Goal: Task Accomplishment & Management: Use online tool/utility

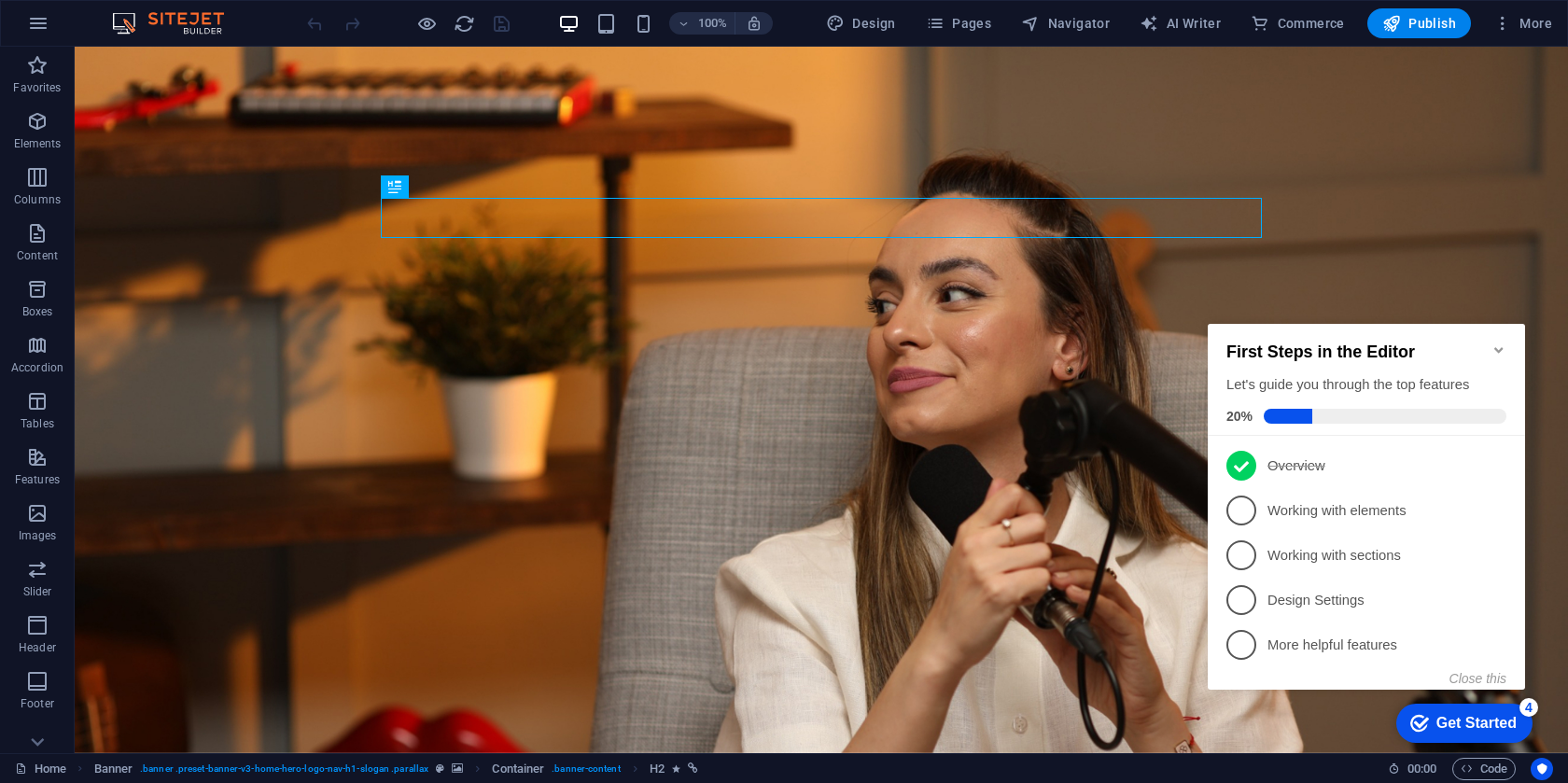
click at [1503, 343] on icon "Minimize checklist" at bounding box center [1499, 350] width 15 height 15
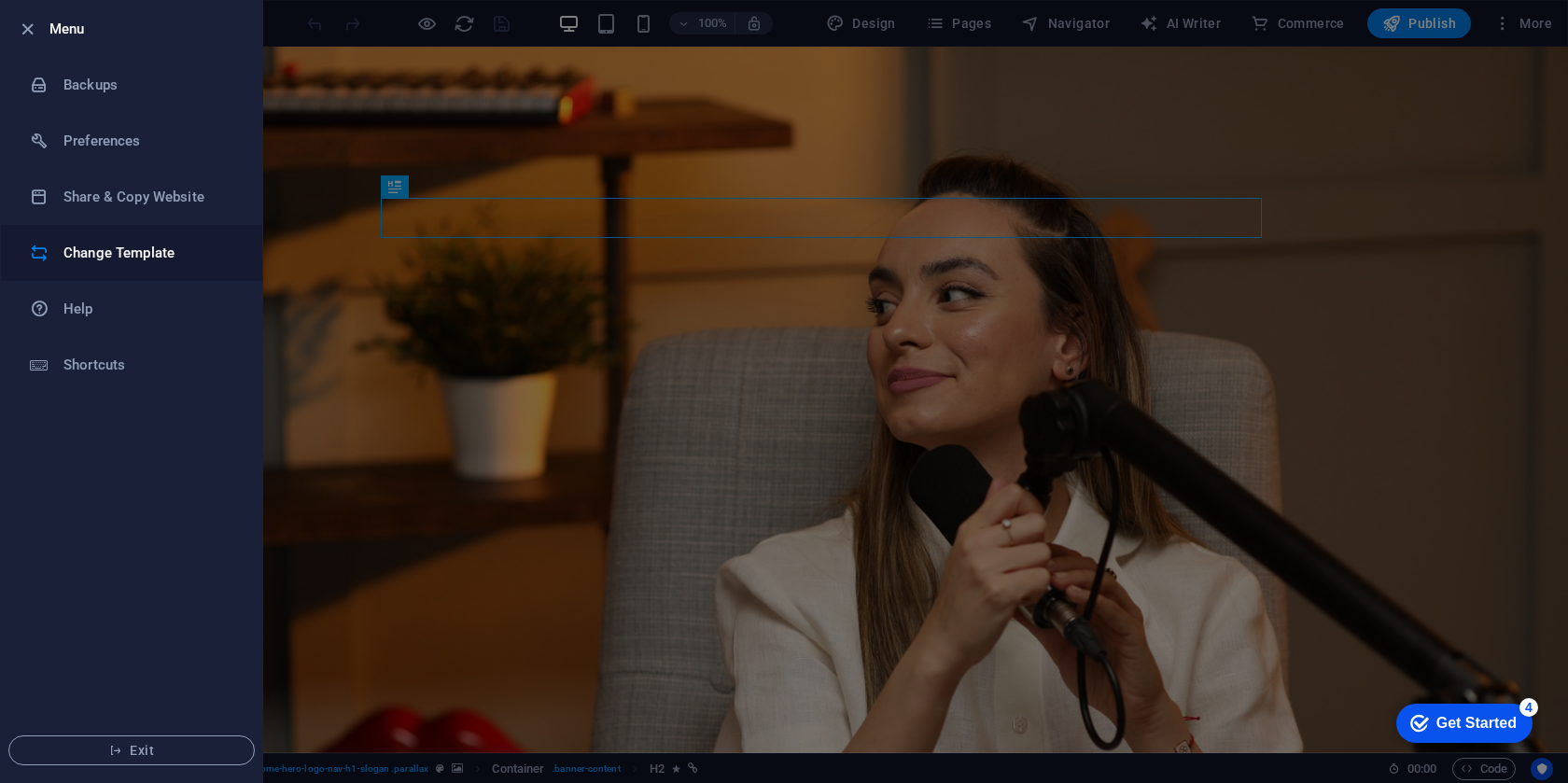
click at [98, 263] on h6 "Change Template" at bounding box center [149, 253] width 173 height 23
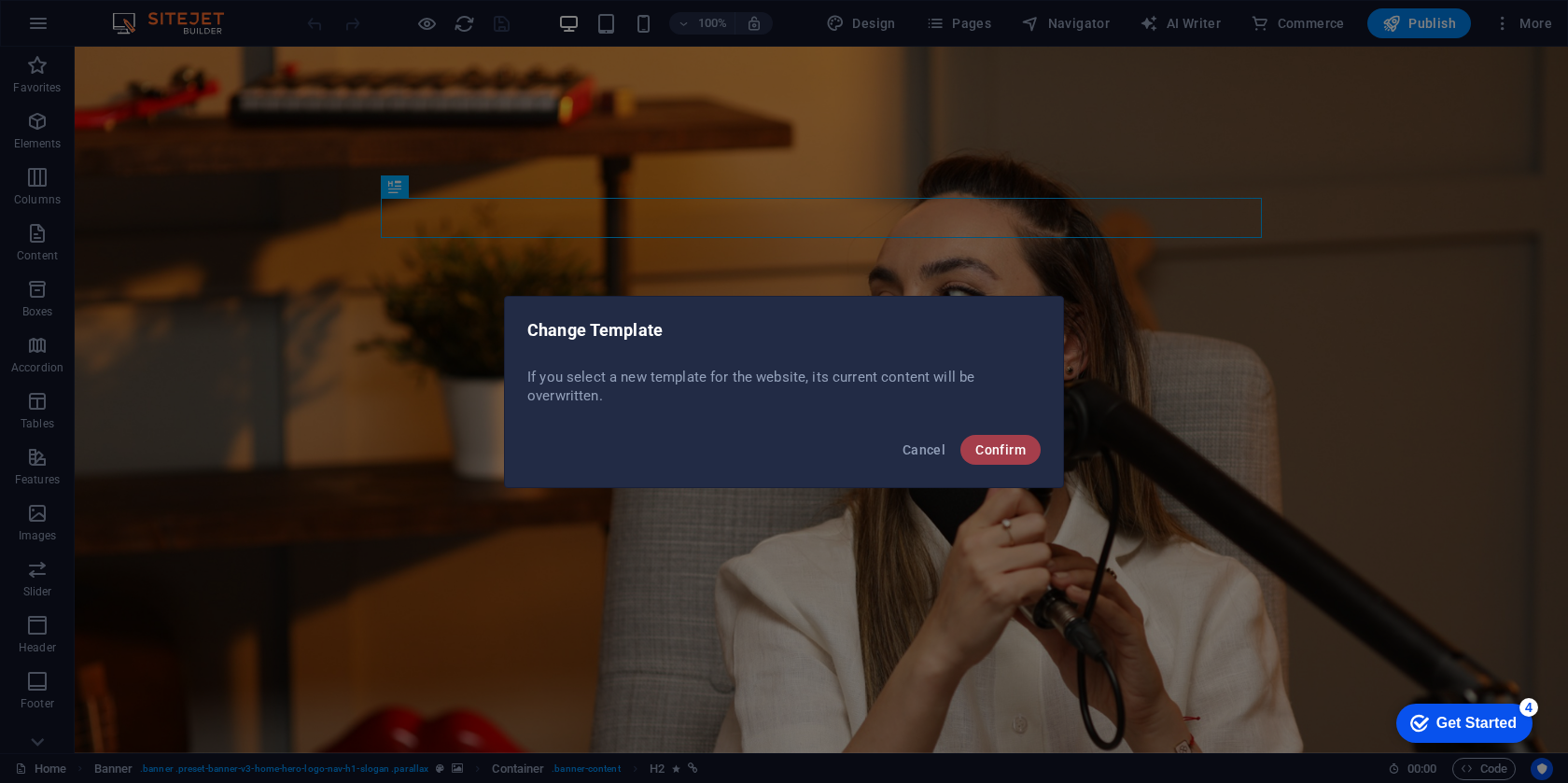
click at [1029, 460] on button "Confirm" at bounding box center [1000, 451] width 80 height 30
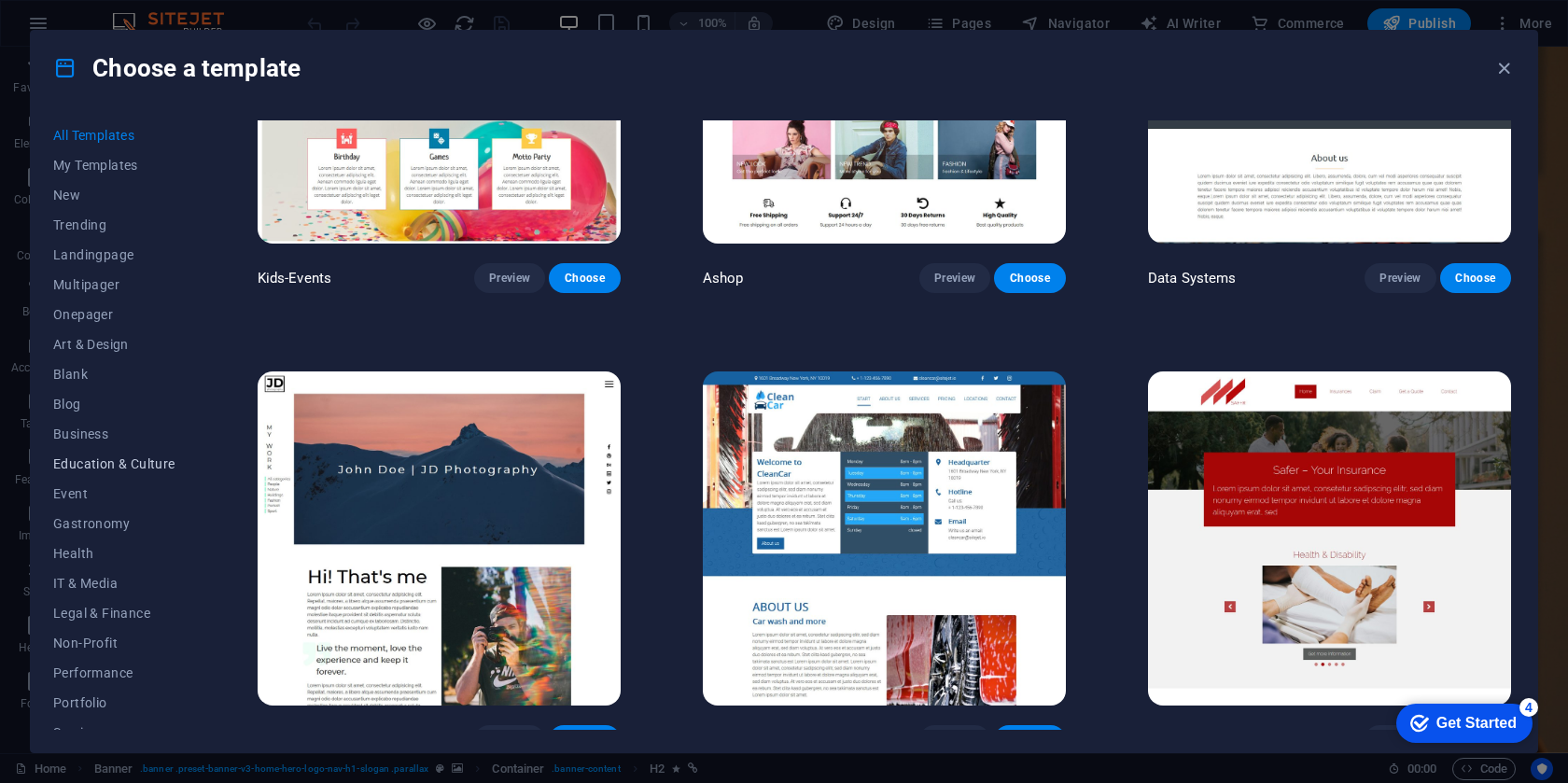
scroll to position [167, 0]
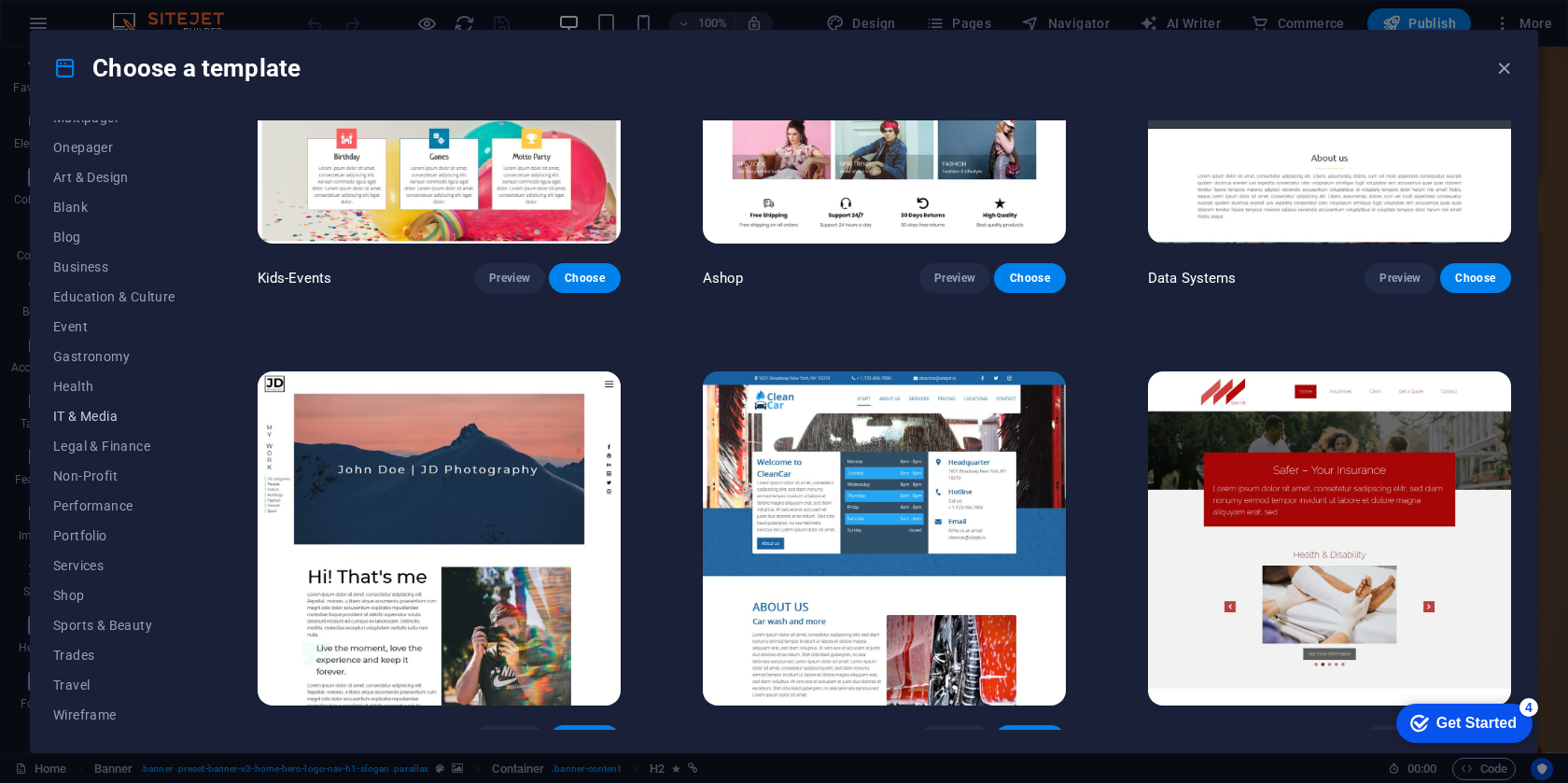
click at [107, 413] on span "IT & Media" at bounding box center [114, 417] width 123 height 15
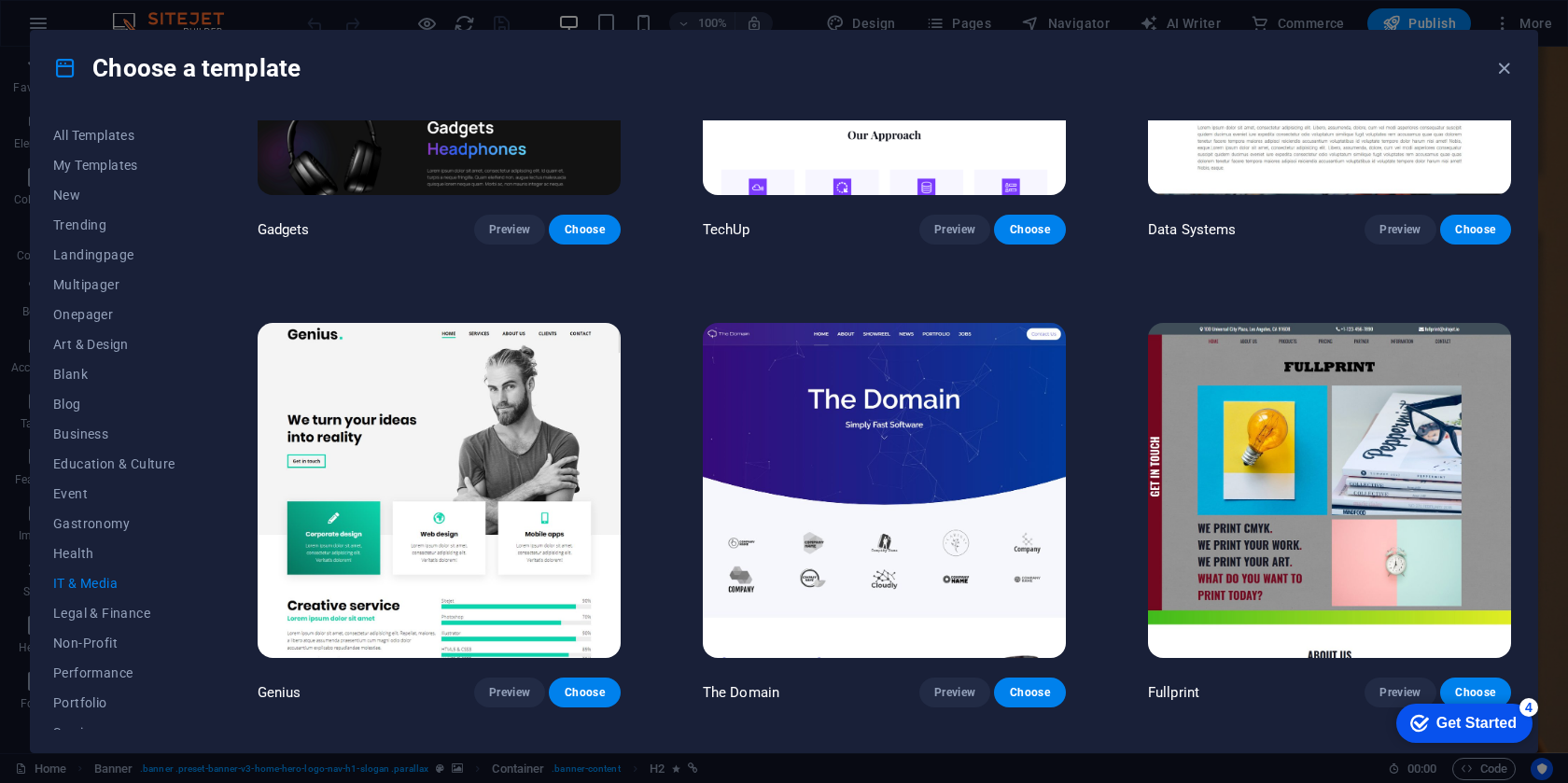
scroll to position [0, 0]
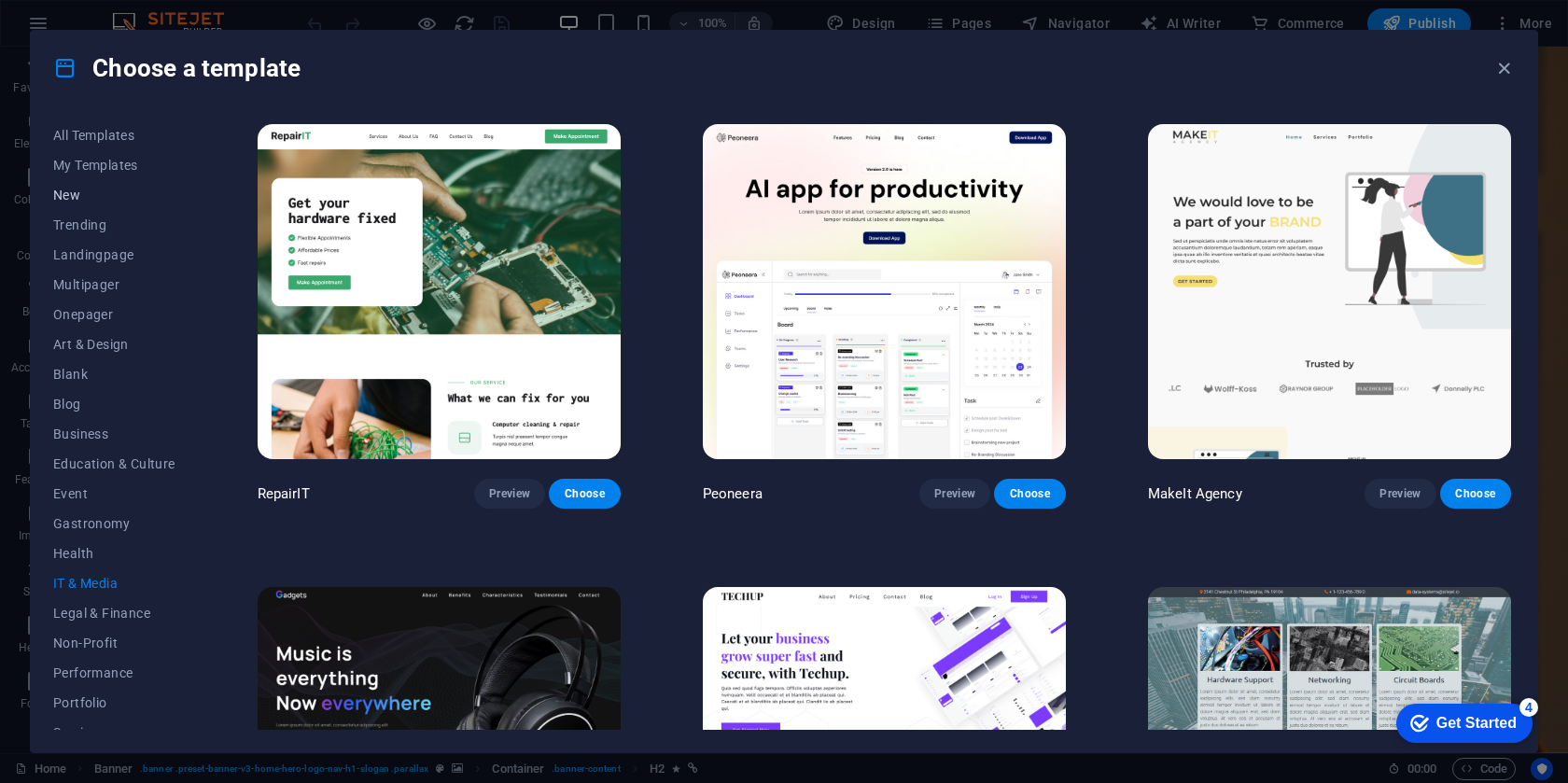
click at [108, 185] on button "New" at bounding box center [114, 196] width 123 height 30
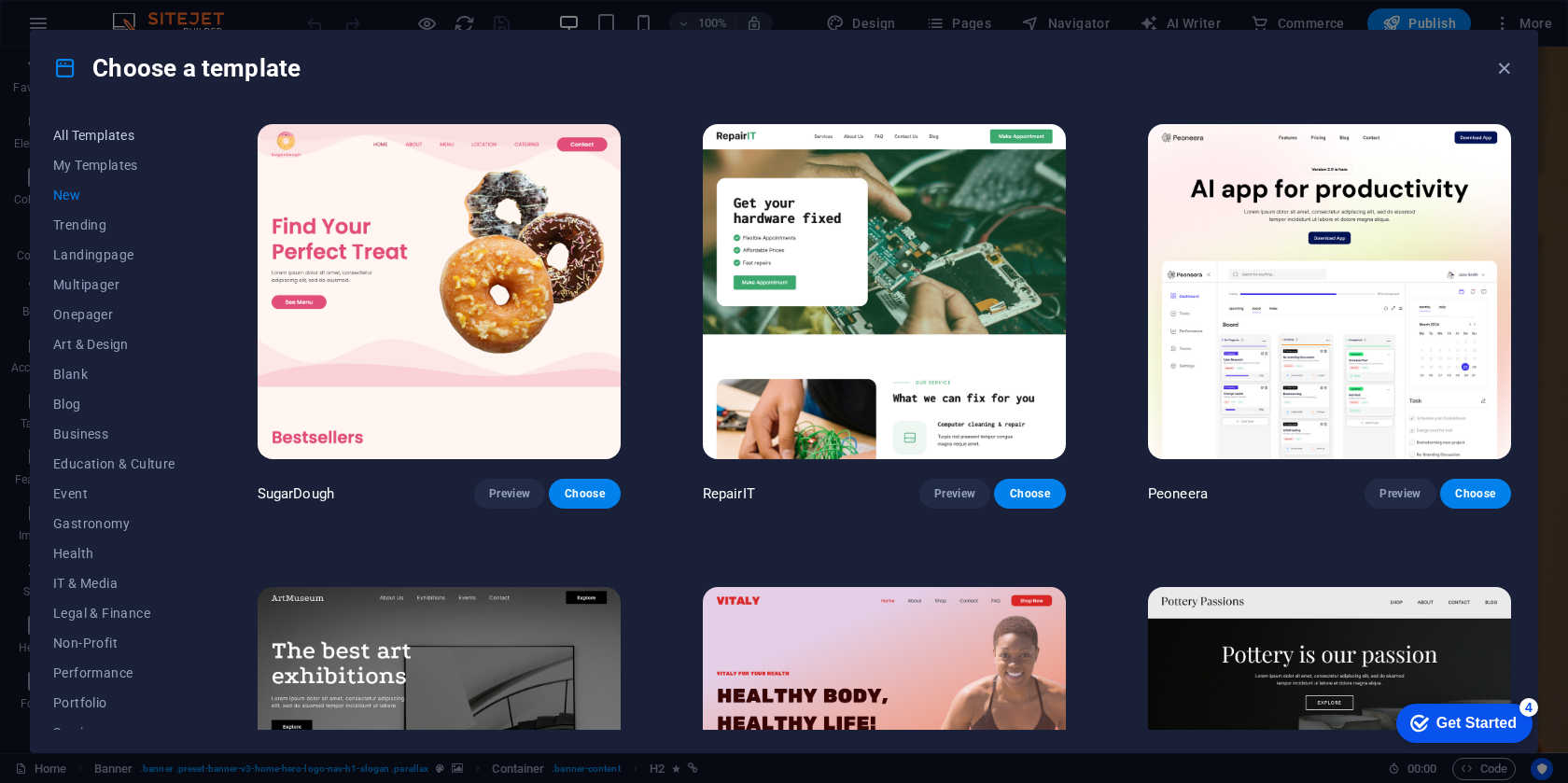
click at [112, 130] on span "All Templates" at bounding box center [114, 135] width 123 height 15
click at [120, 154] on button "My Templates" at bounding box center [114, 165] width 123 height 30
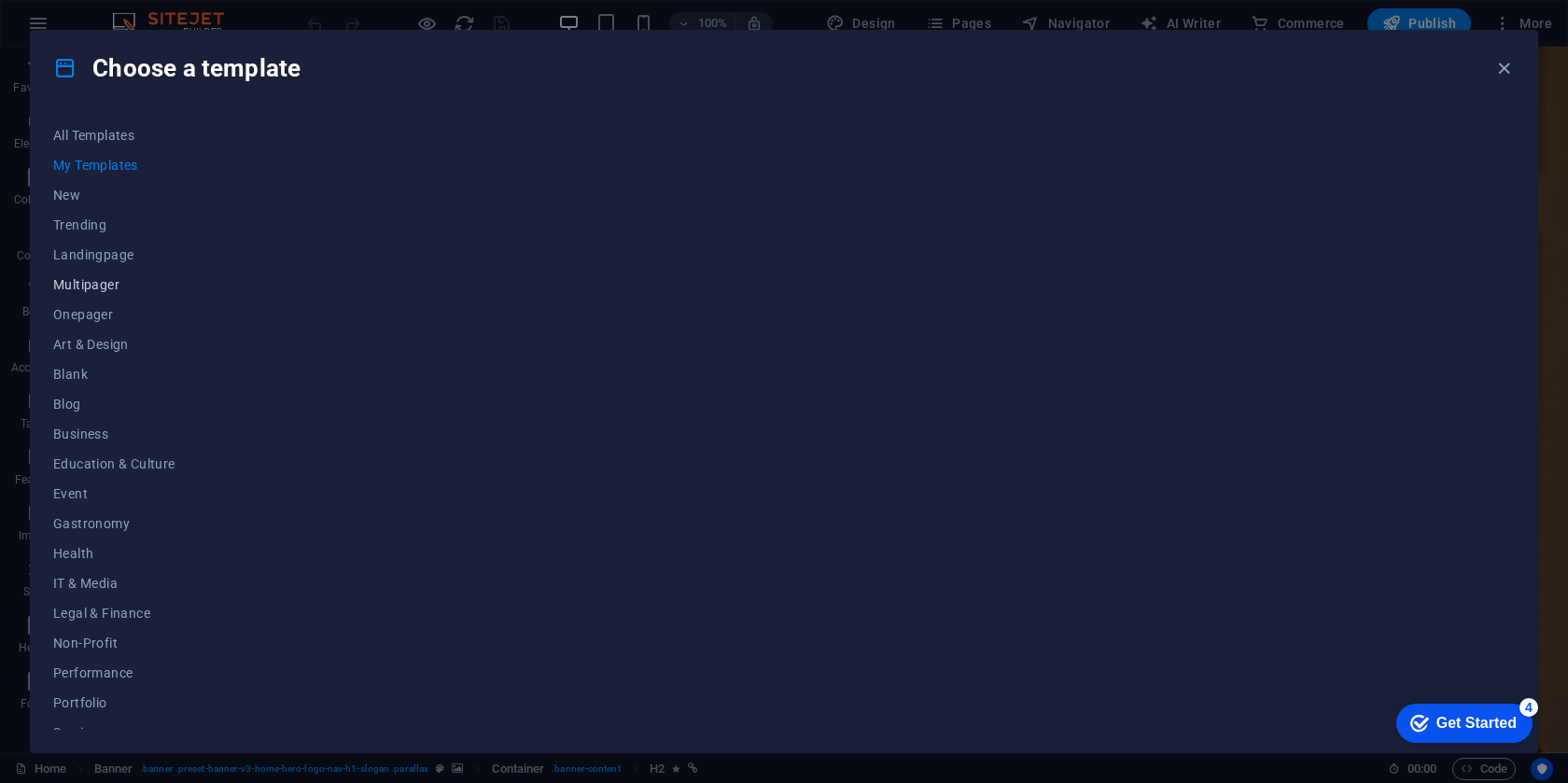
click at [96, 278] on span "Multipager" at bounding box center [114, 285] width 123 height 15
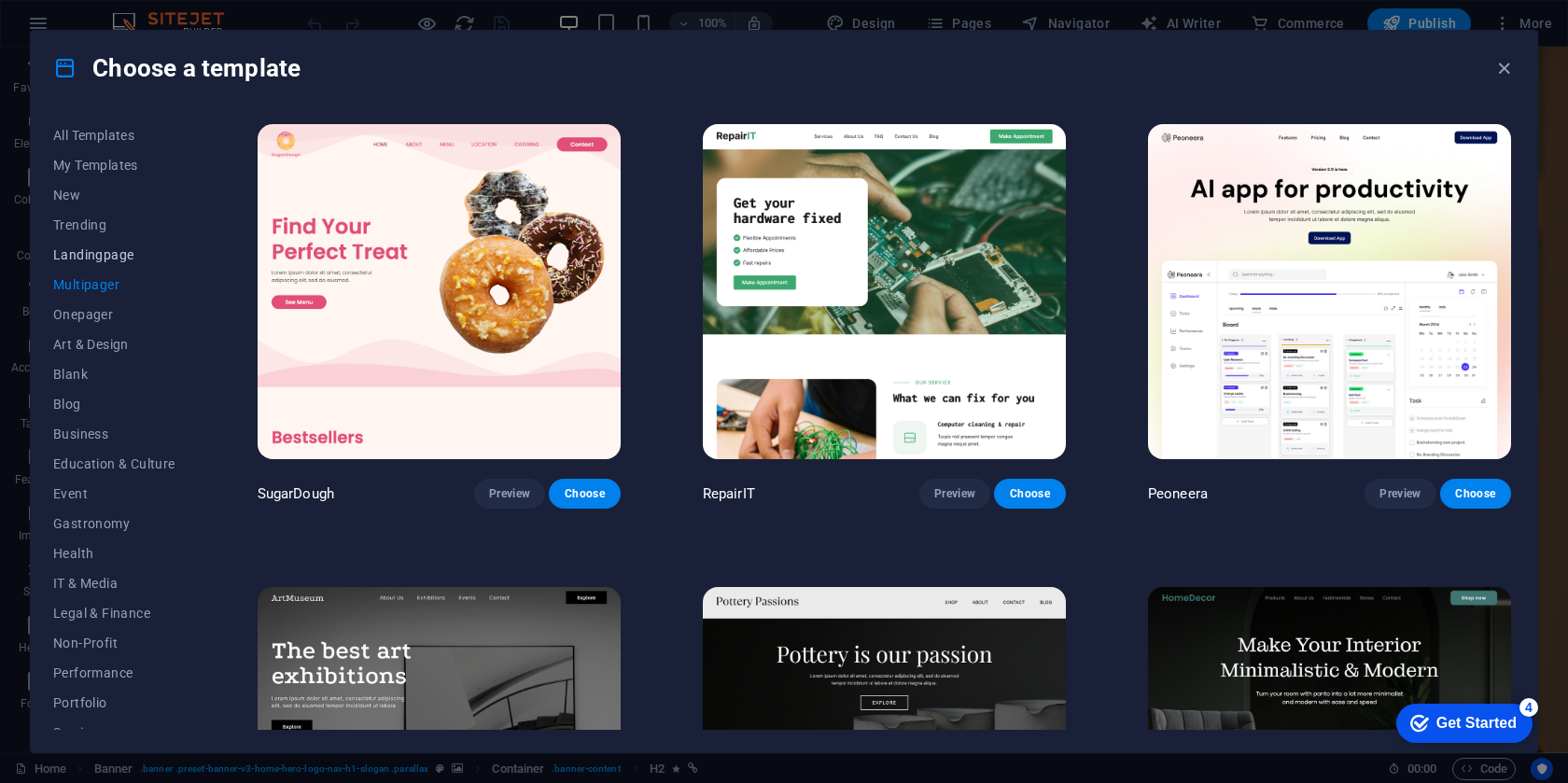
click at [91, 242] on button "Landingpage" at bounding box center [114, 255] width 123 height 30
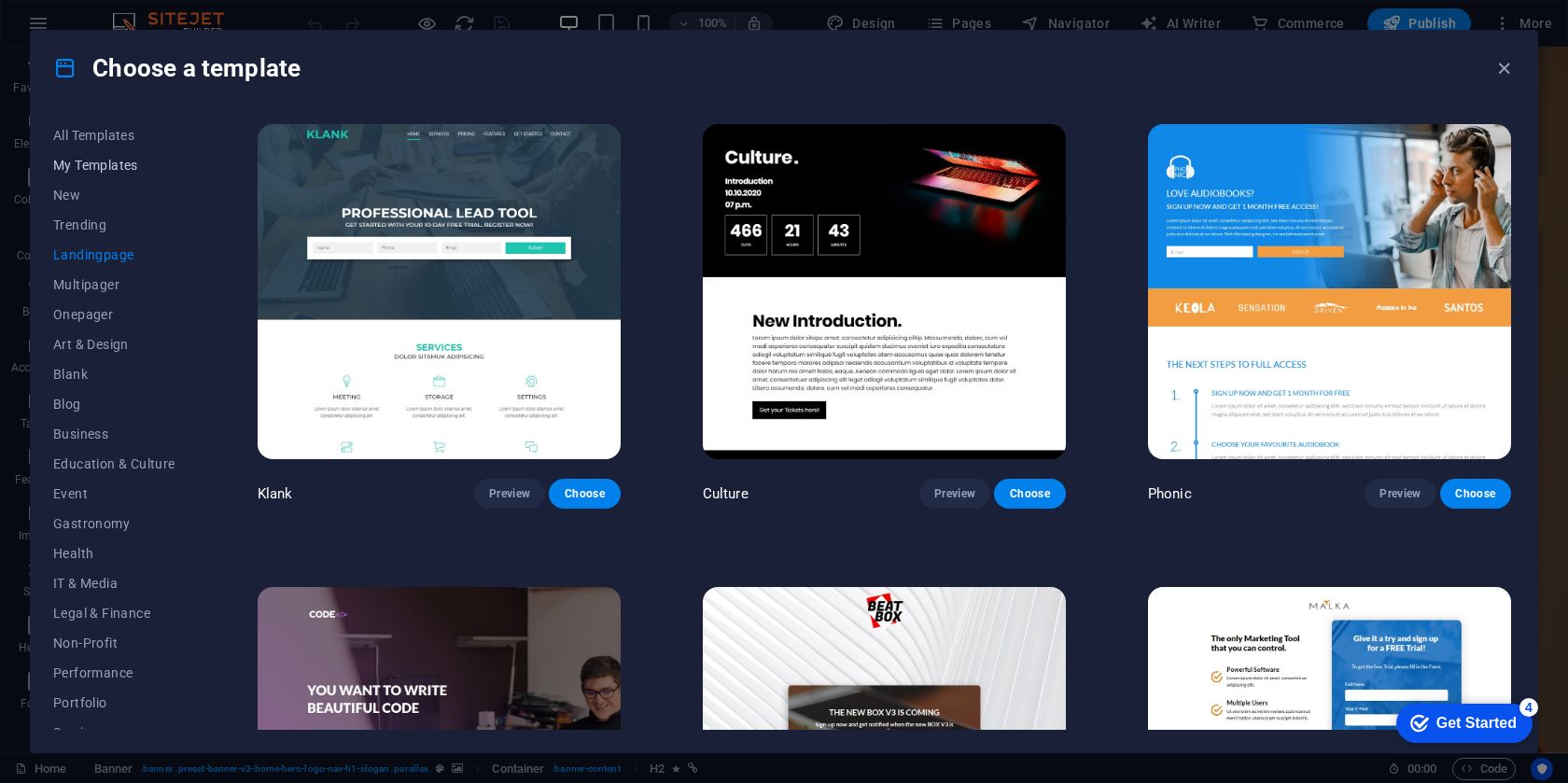
click at [109, 162] on span "My Templates" at bounding box center [114, 165] width 123 height 15
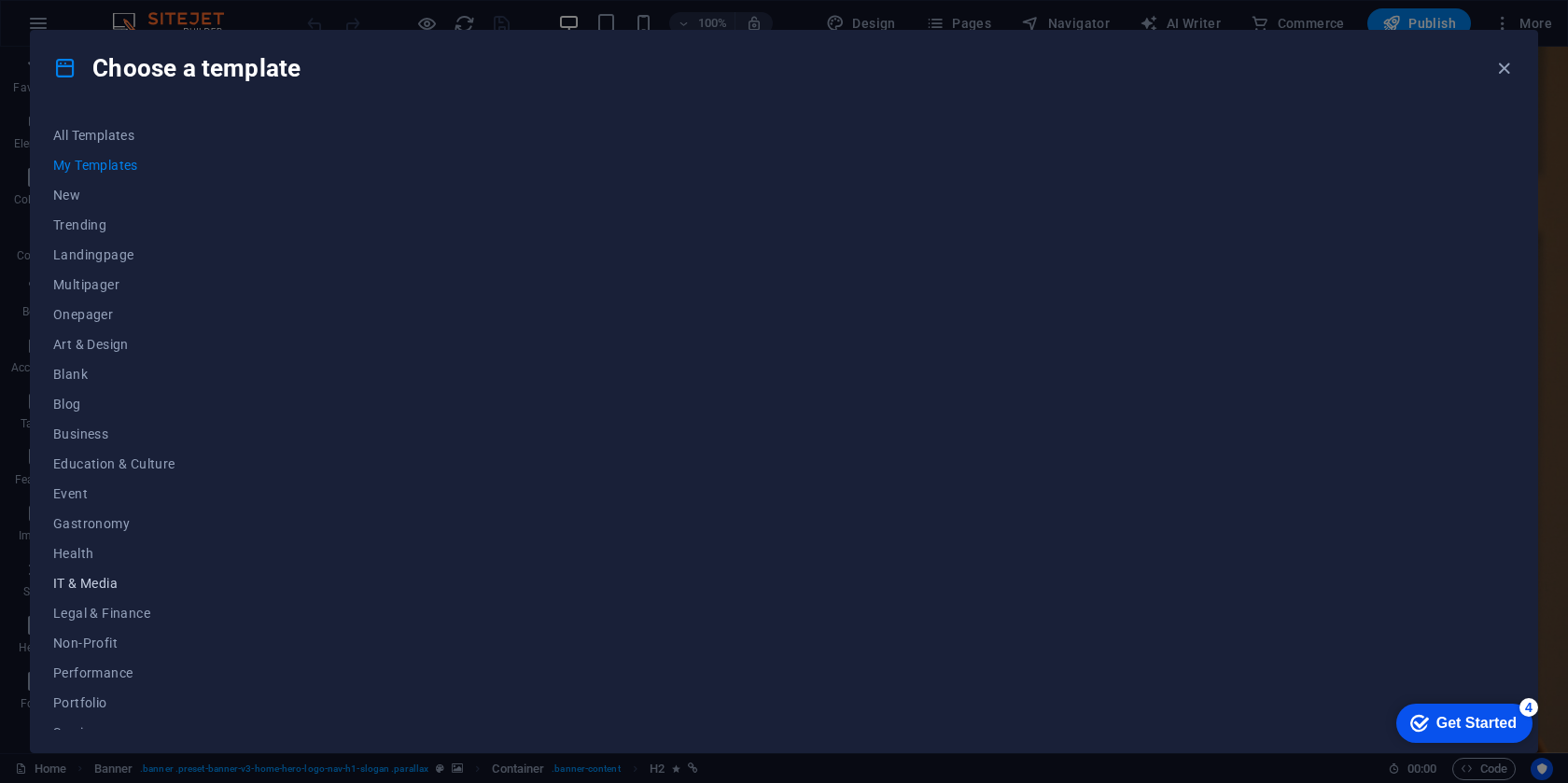
click at [105, 578] on span "IT & Media" at bounding box center [114, 584] width 123 height 15
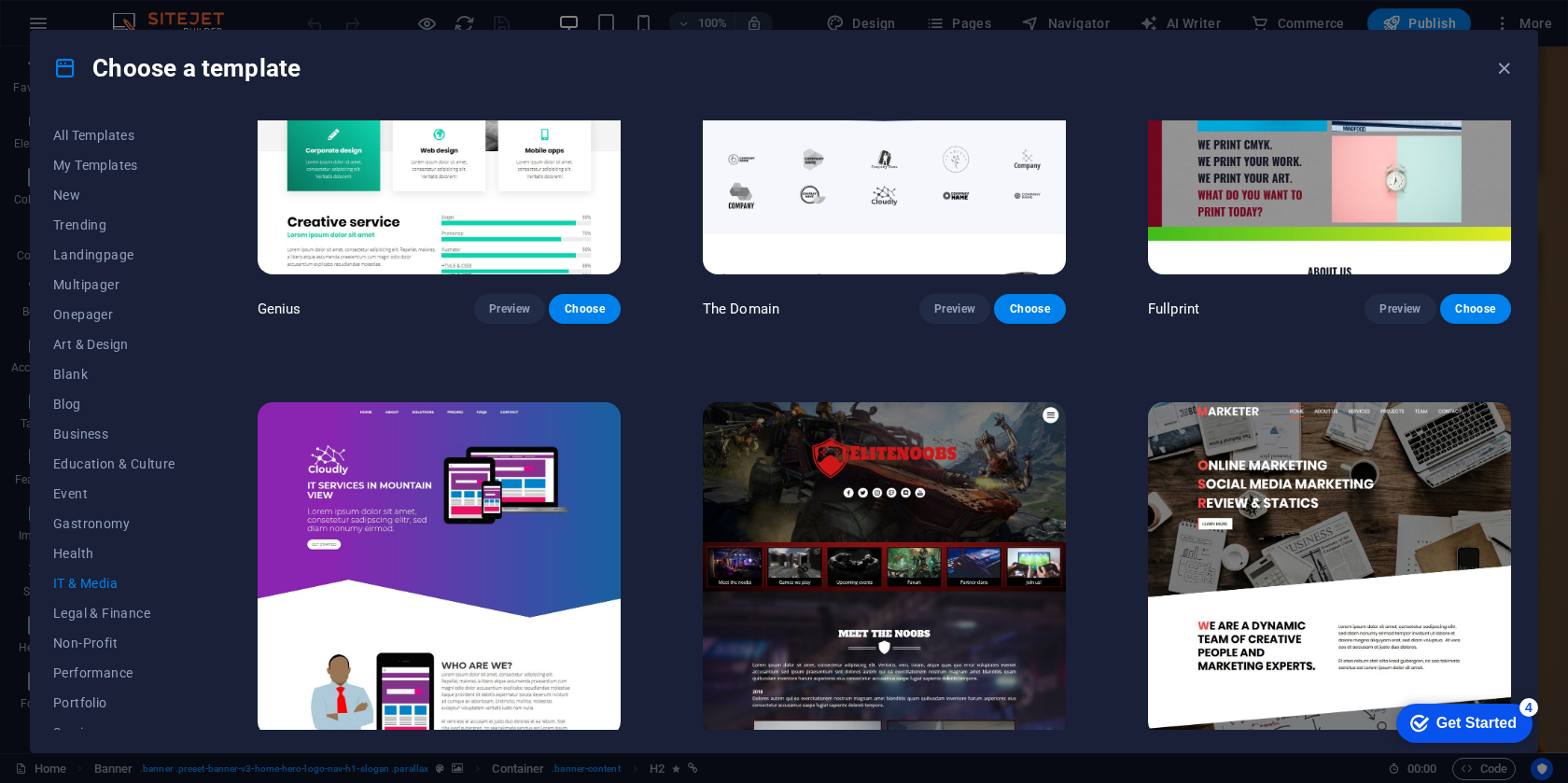
scroll to position [1156, 0]
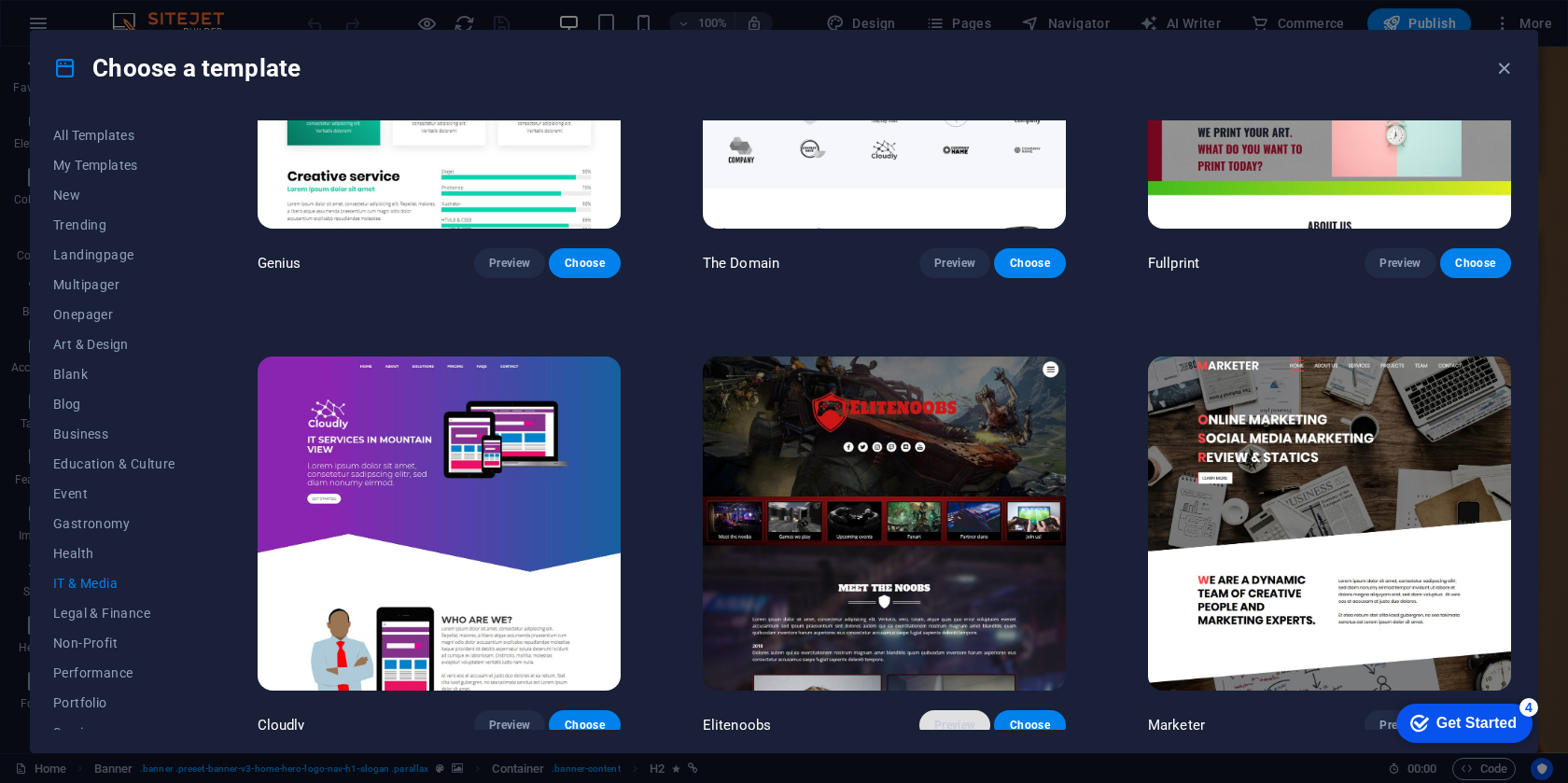
click at [953, 722] on span "Preview" at bounding box center [955, 725] width 42 height 15
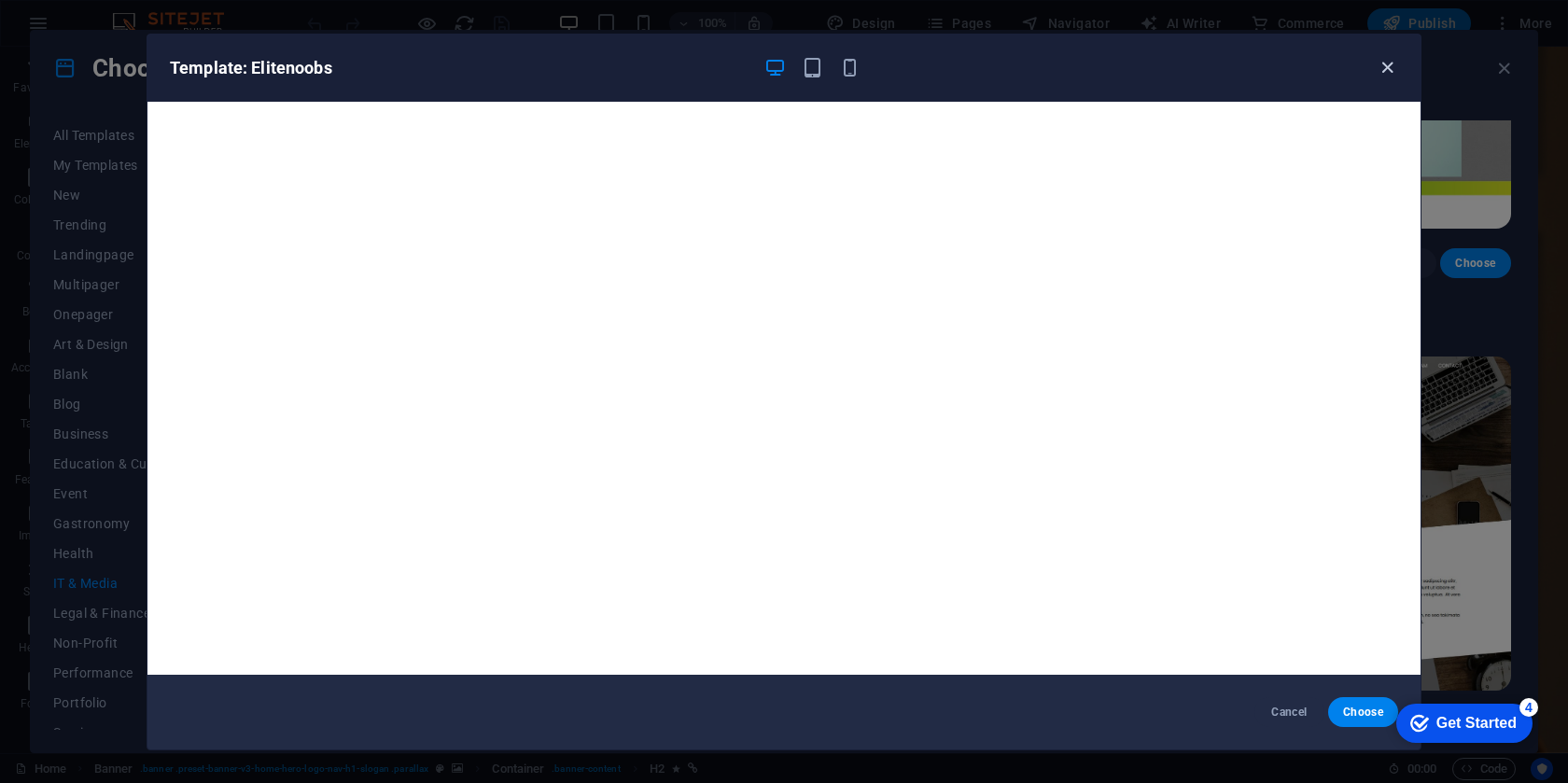
click at [1387, 67] on icon "button" at bounding box center [1387, 67] width 22 height 22
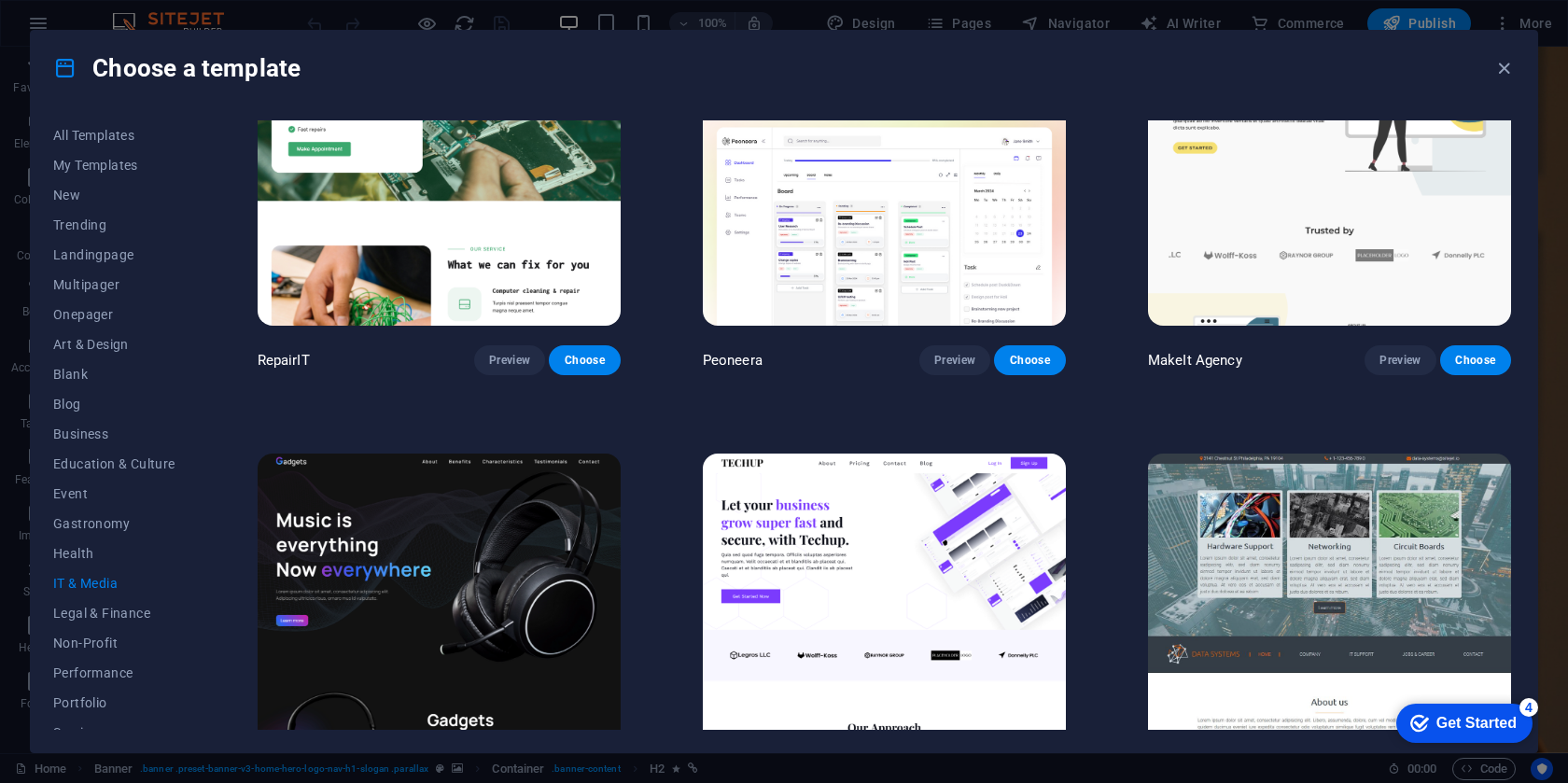
scroll to position [0, 0]
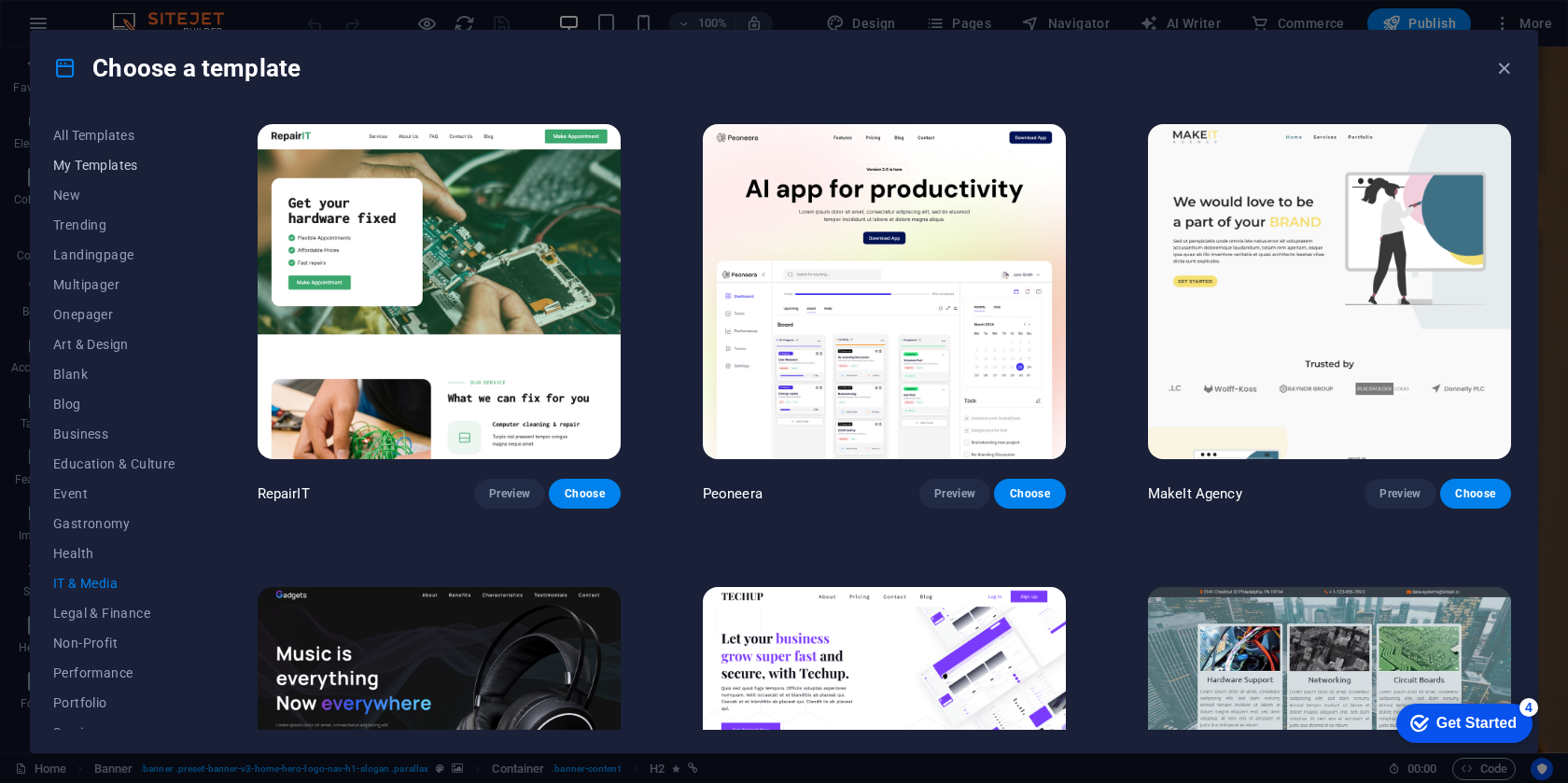
click at [93, 175] on button "My Templates" at bounding box center [114, 165] width 123 height 30
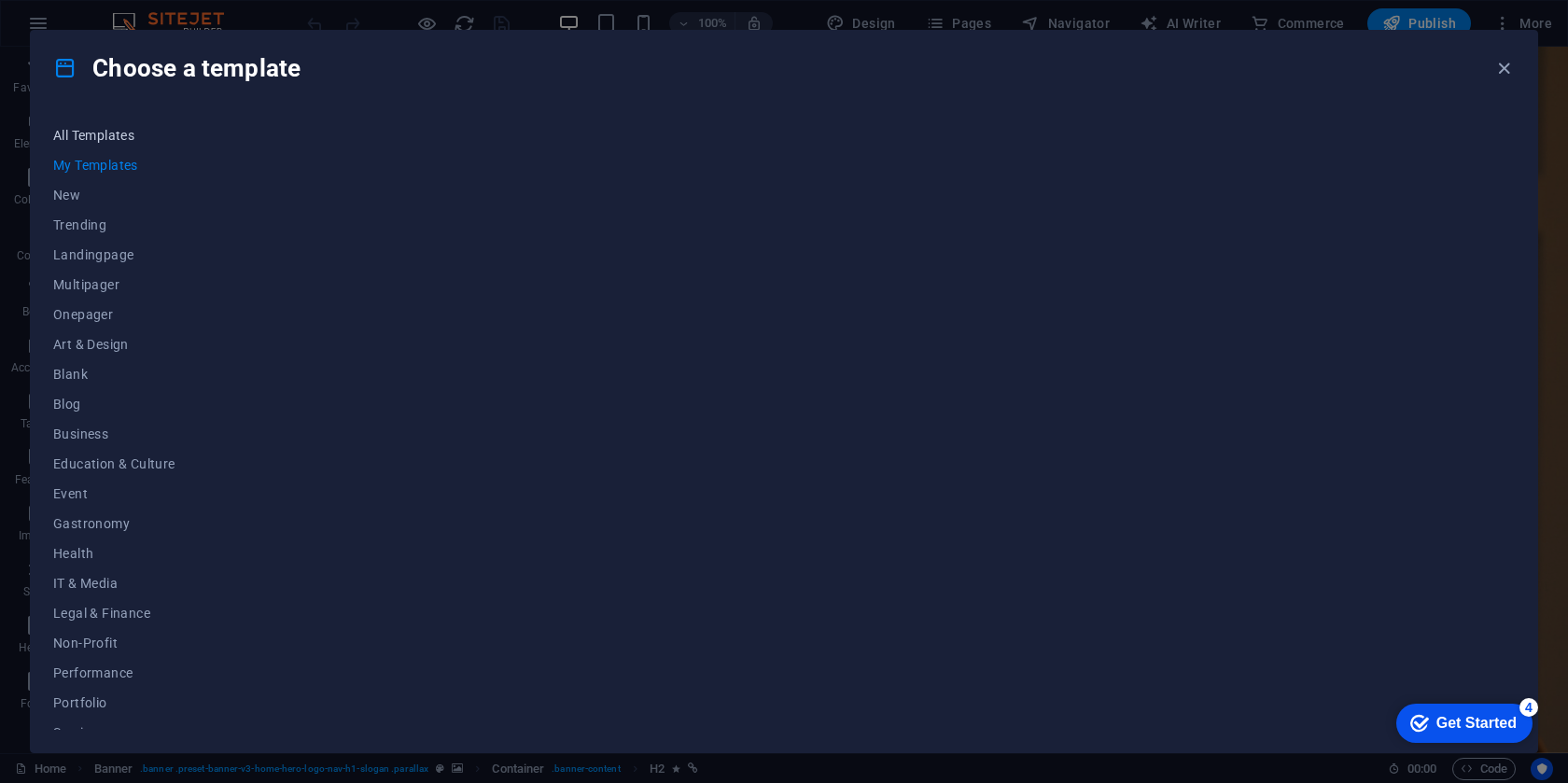
click at [92, 134] on span "All Templates" at bounding box center [114, 135] width 123 height 15
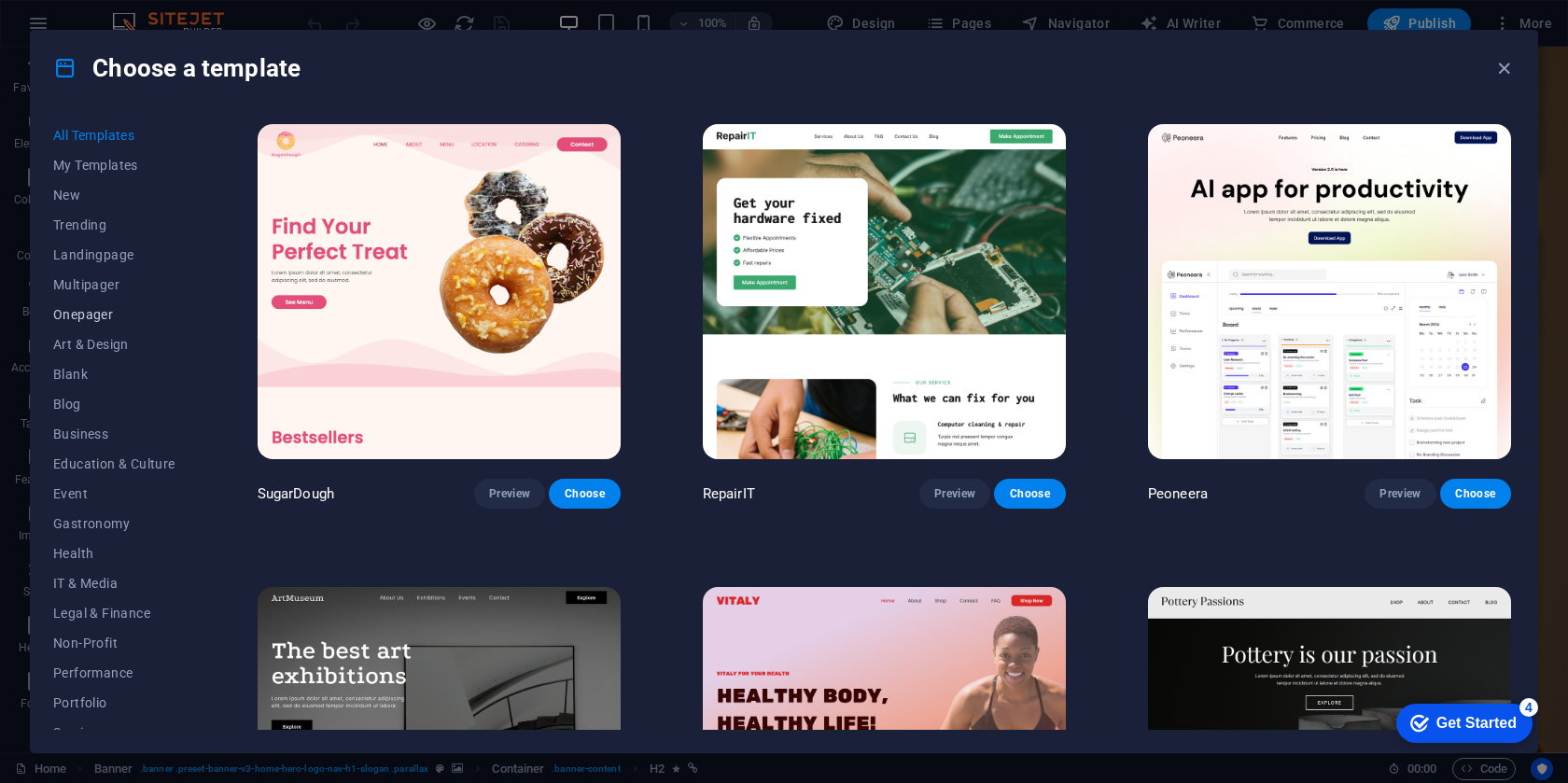
click at [102, 313] on span "Onepager" at bounding box center [114, 315] width 123 height 15
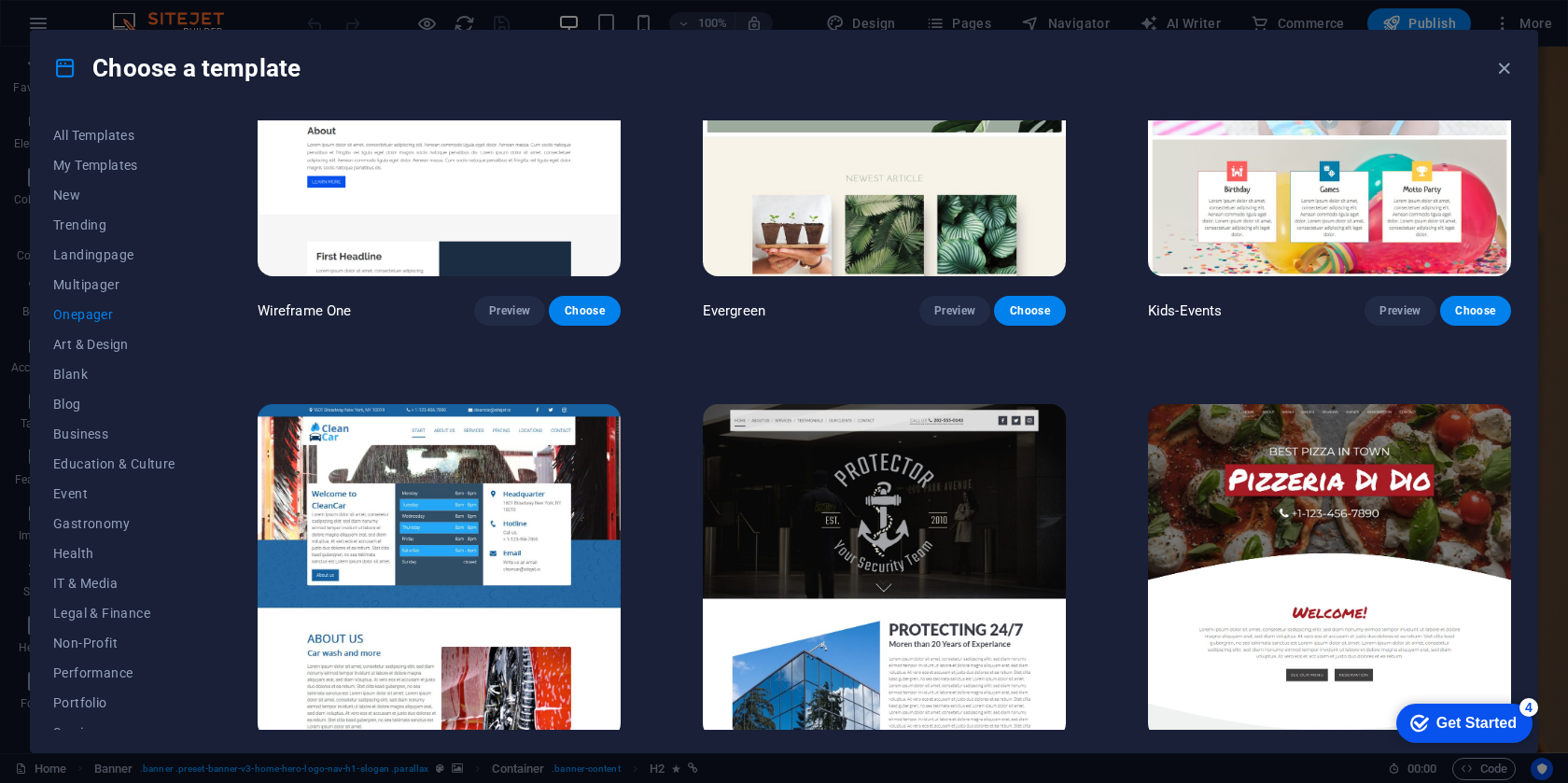
scroll to position [3895, 0]
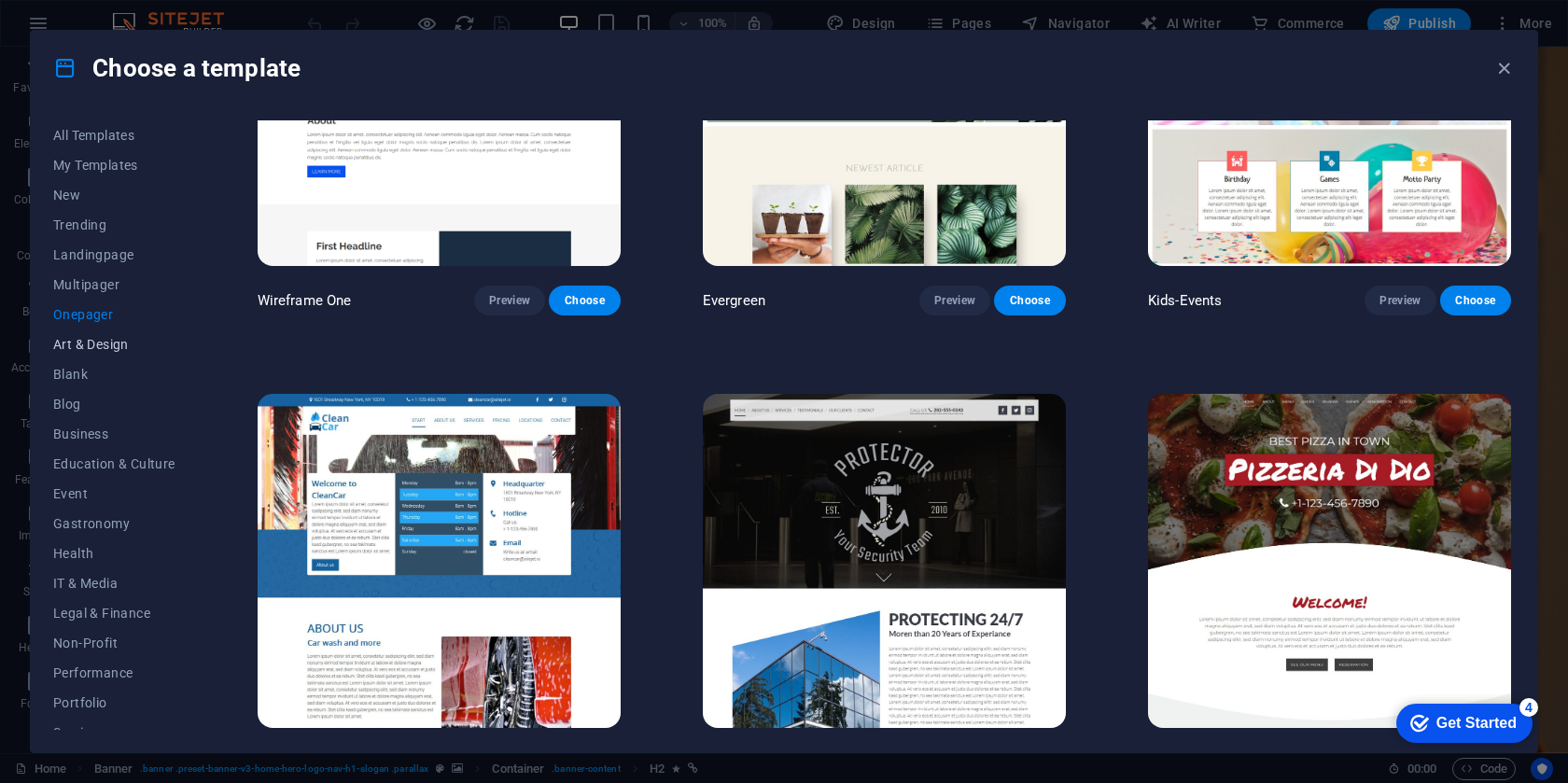
click at [97, 350] on span "Art & Design" at bounding box center [114, 345] width 123 height 15
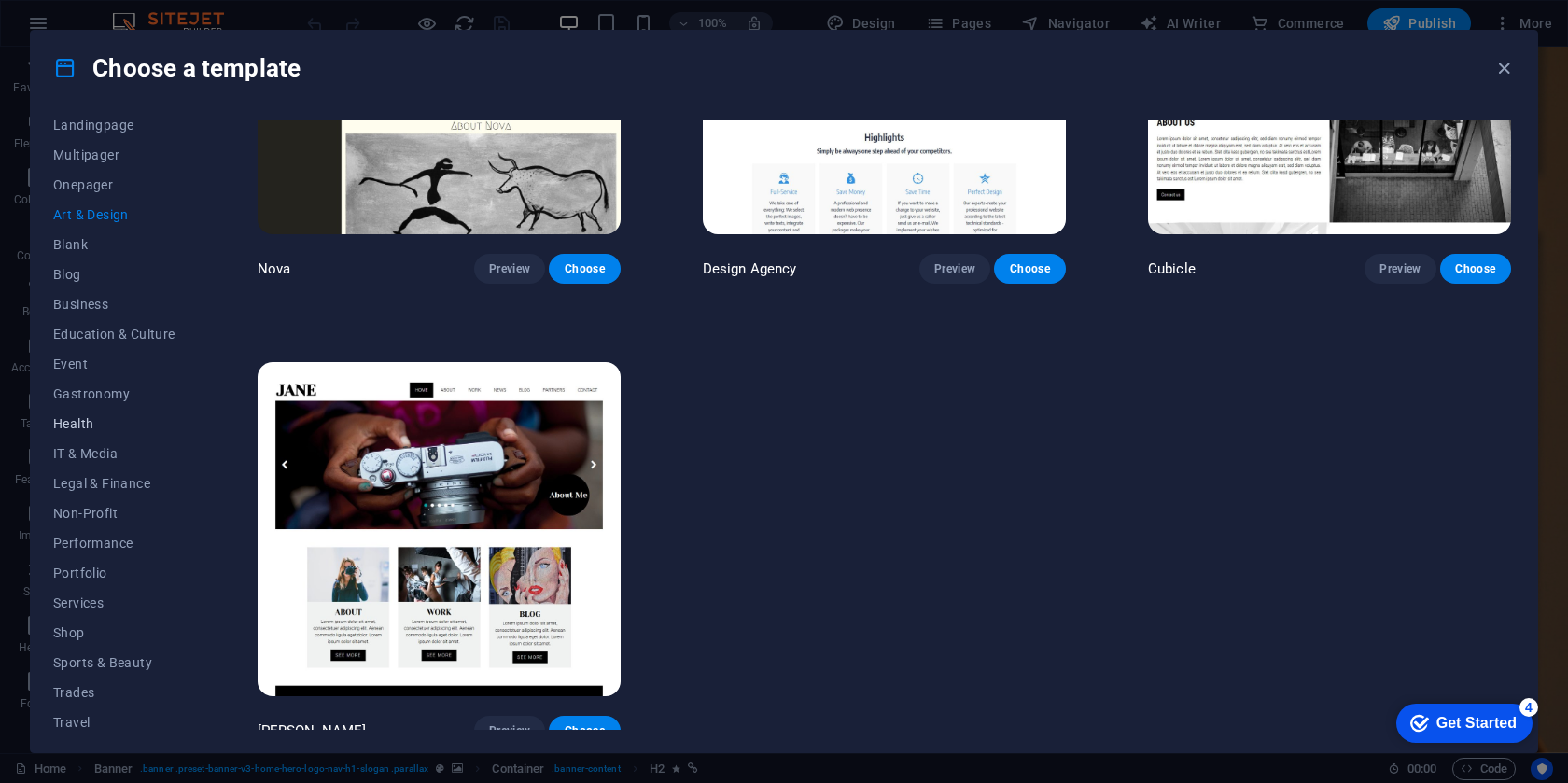
scroll to position [167, 0]
click at [94, 574] on button "Services" at bounding box center [114, 566] width 123 height 30
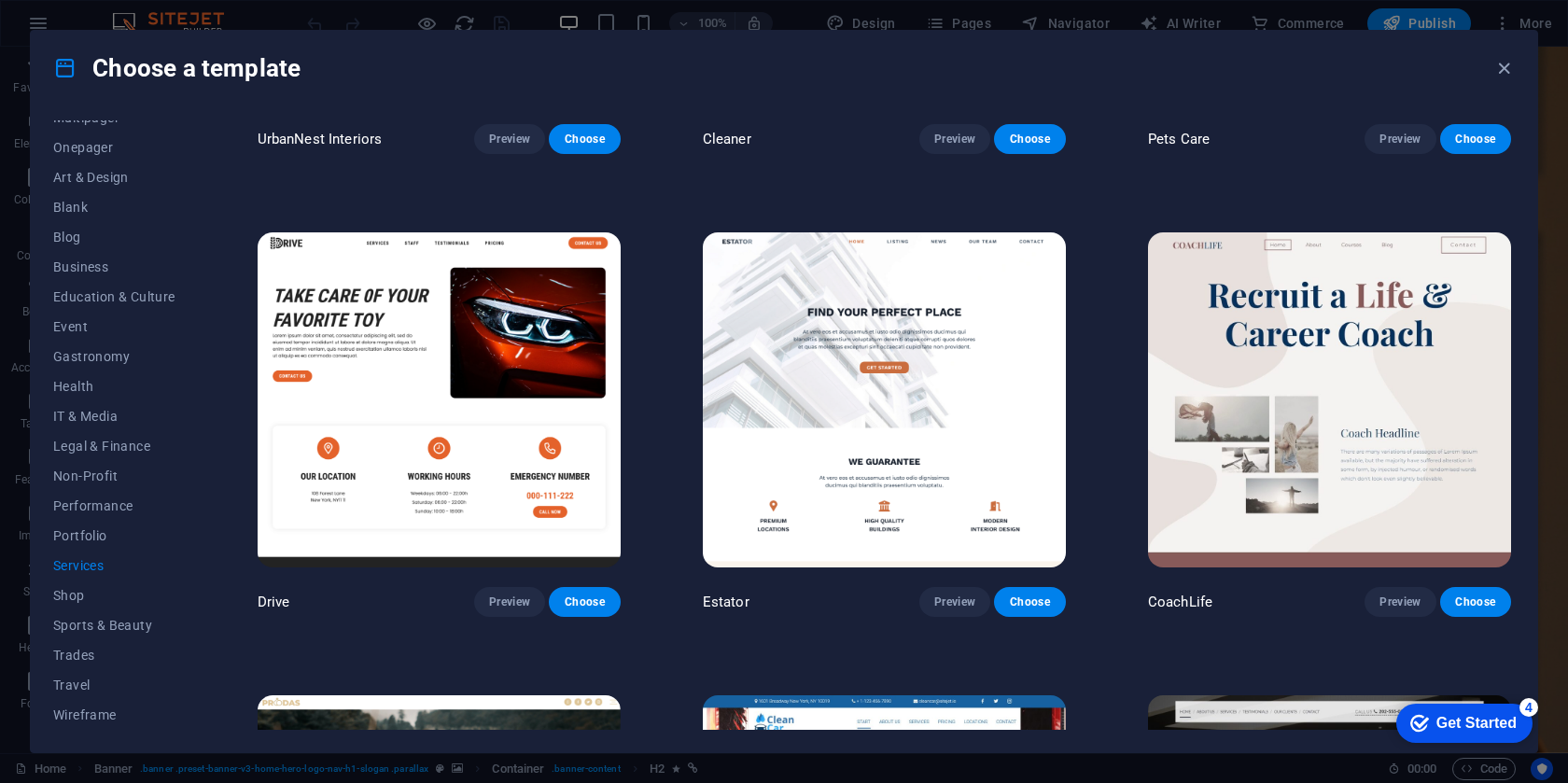
scroll to position [0, 0]
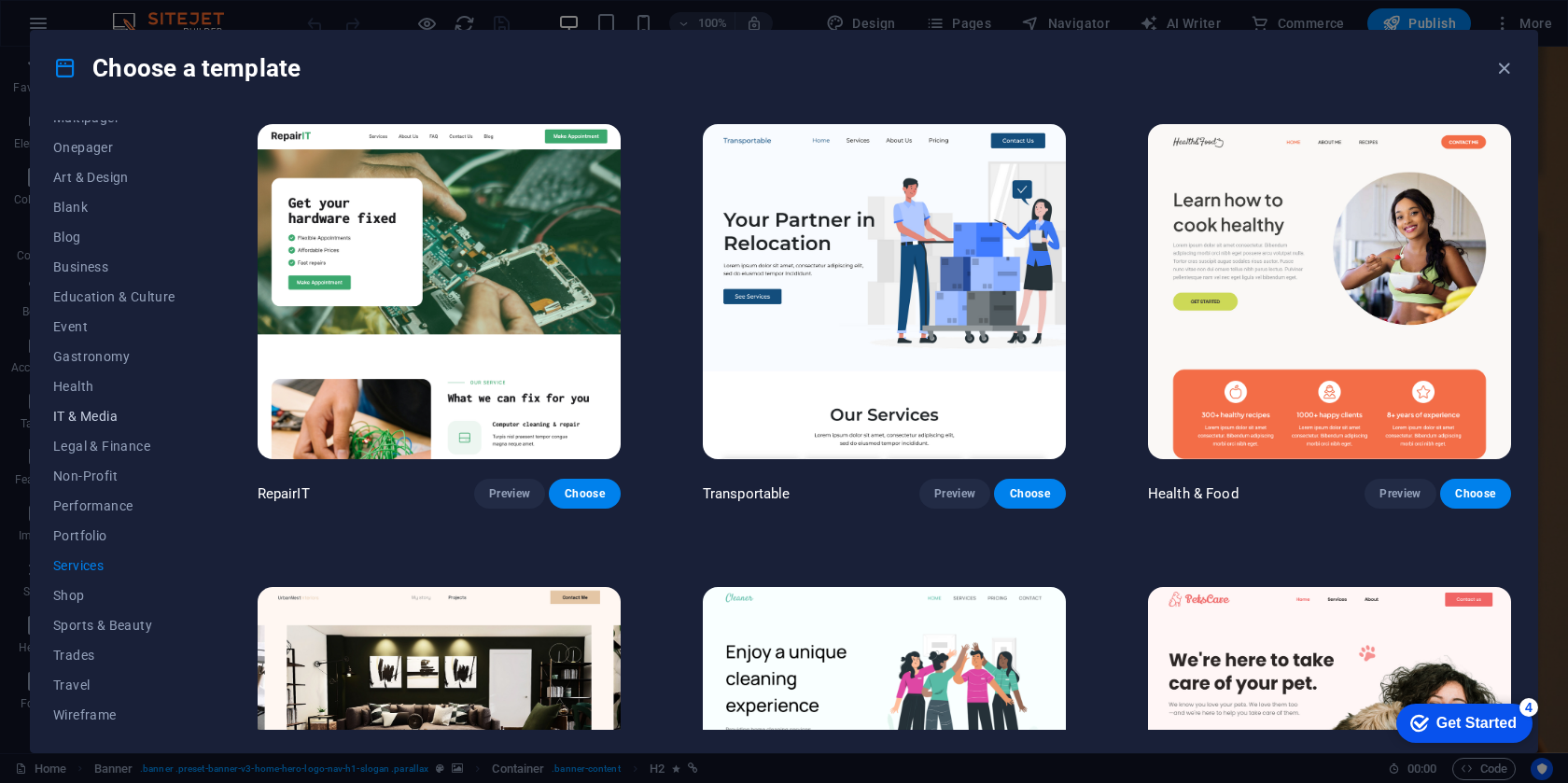
click at [119, 410] on span "IT & Media" at bounding box center [114, 417] width 123 height 15
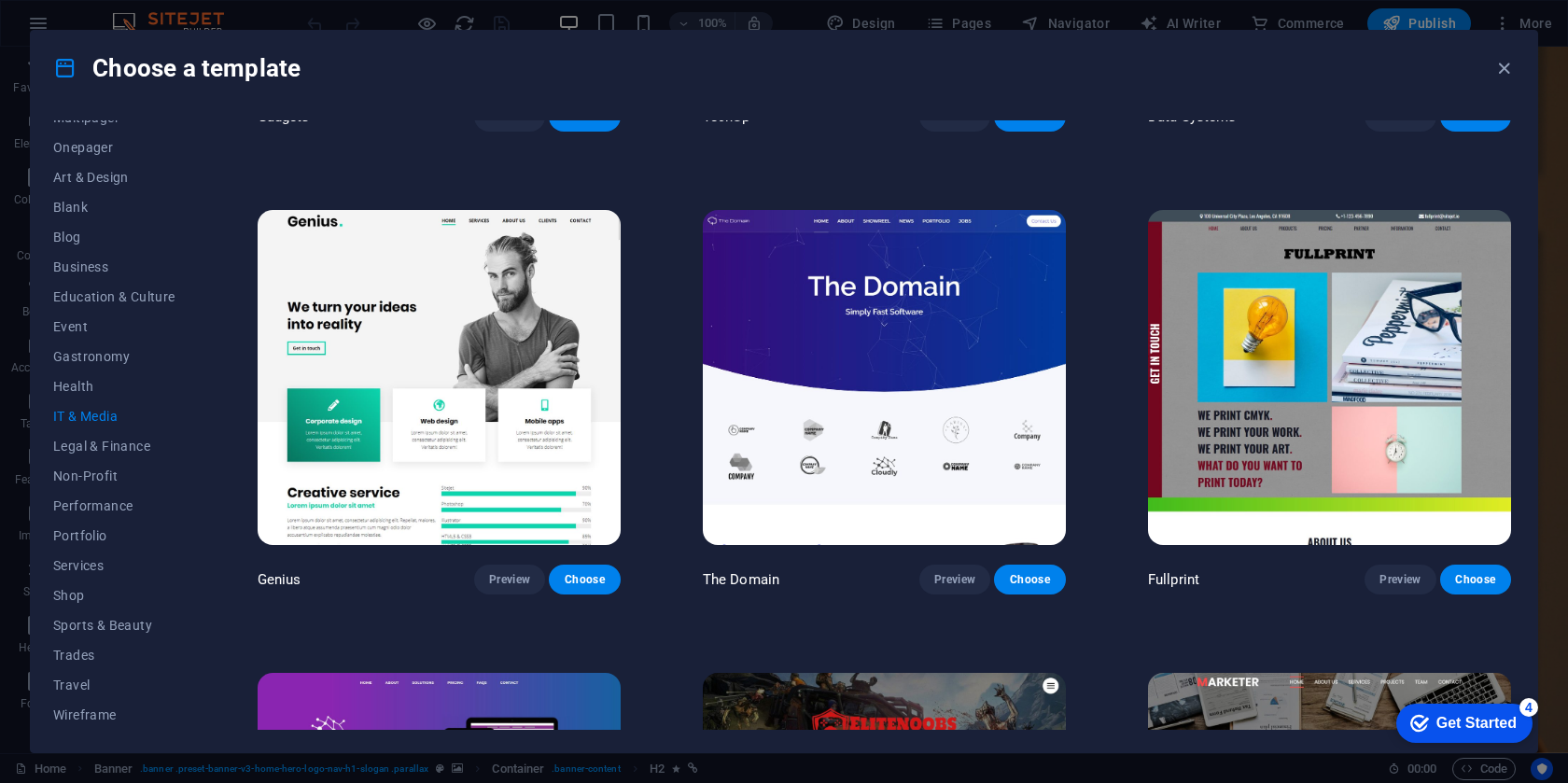
scroll to position [1156, 0]
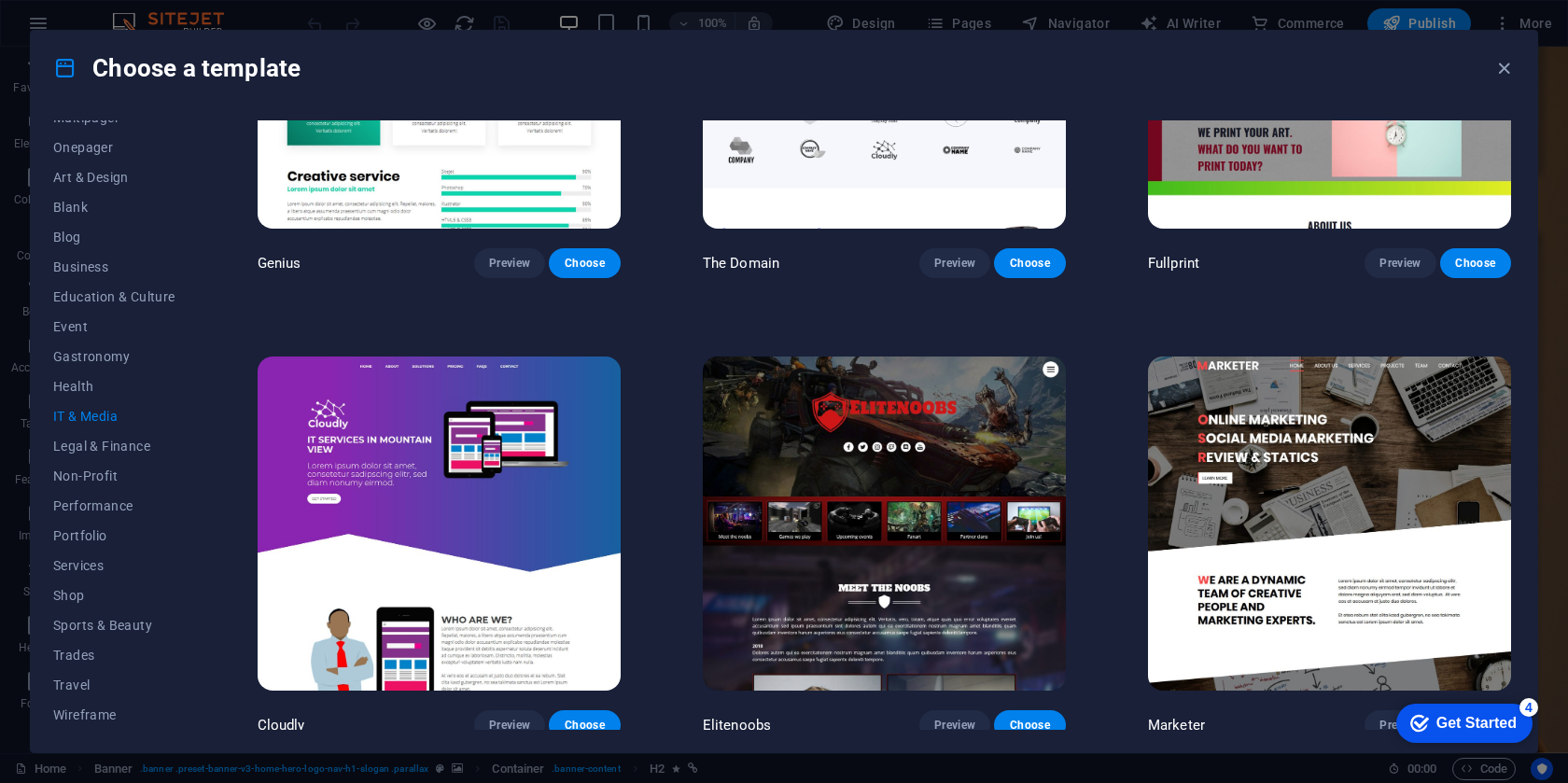
click at [872, 470] on img at bounding box center [884, 524] width 363 height 335
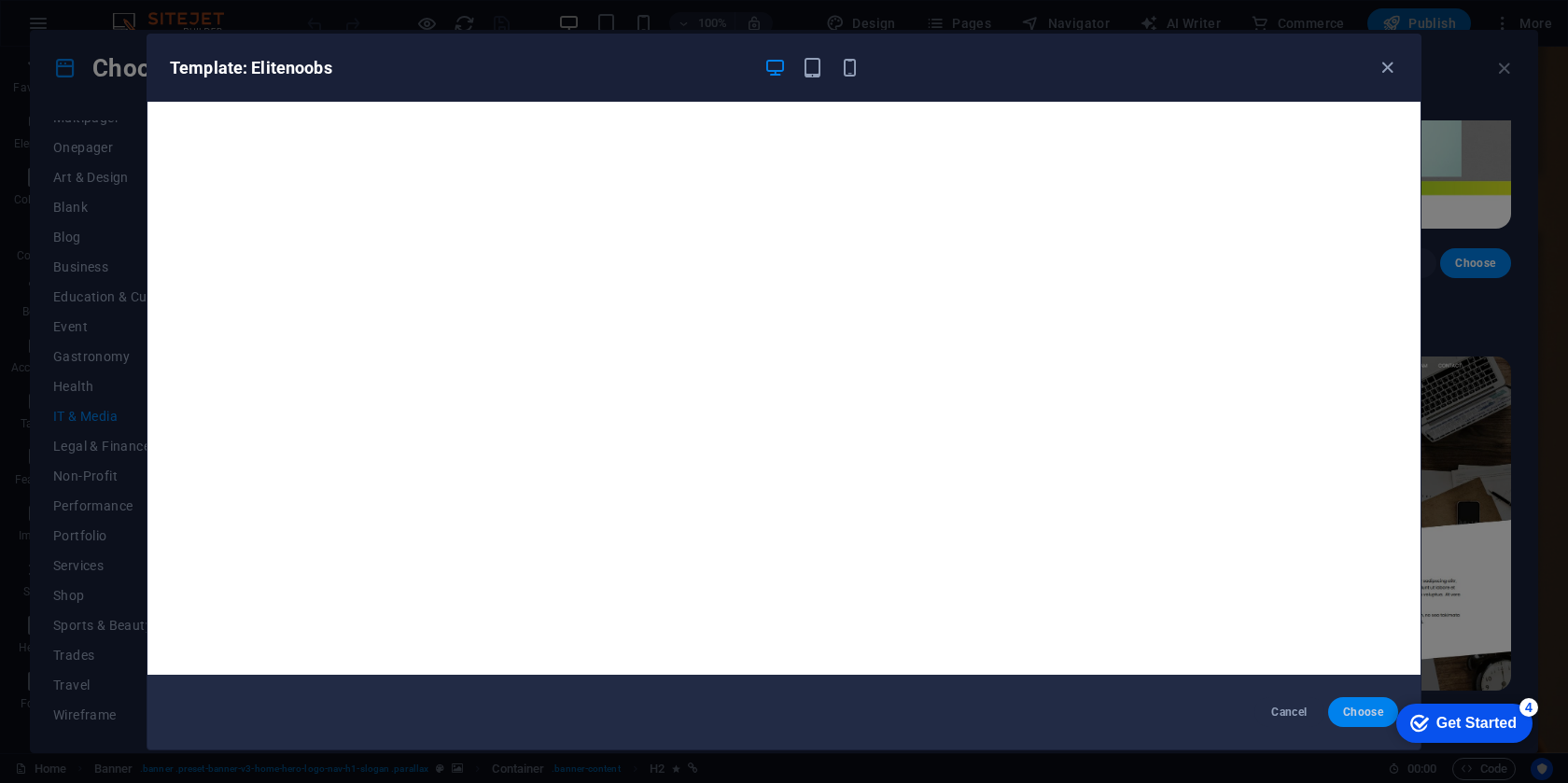
click at [1370, 710] on span "Choose" at bounding box center [1363, 712] width 41 height 15
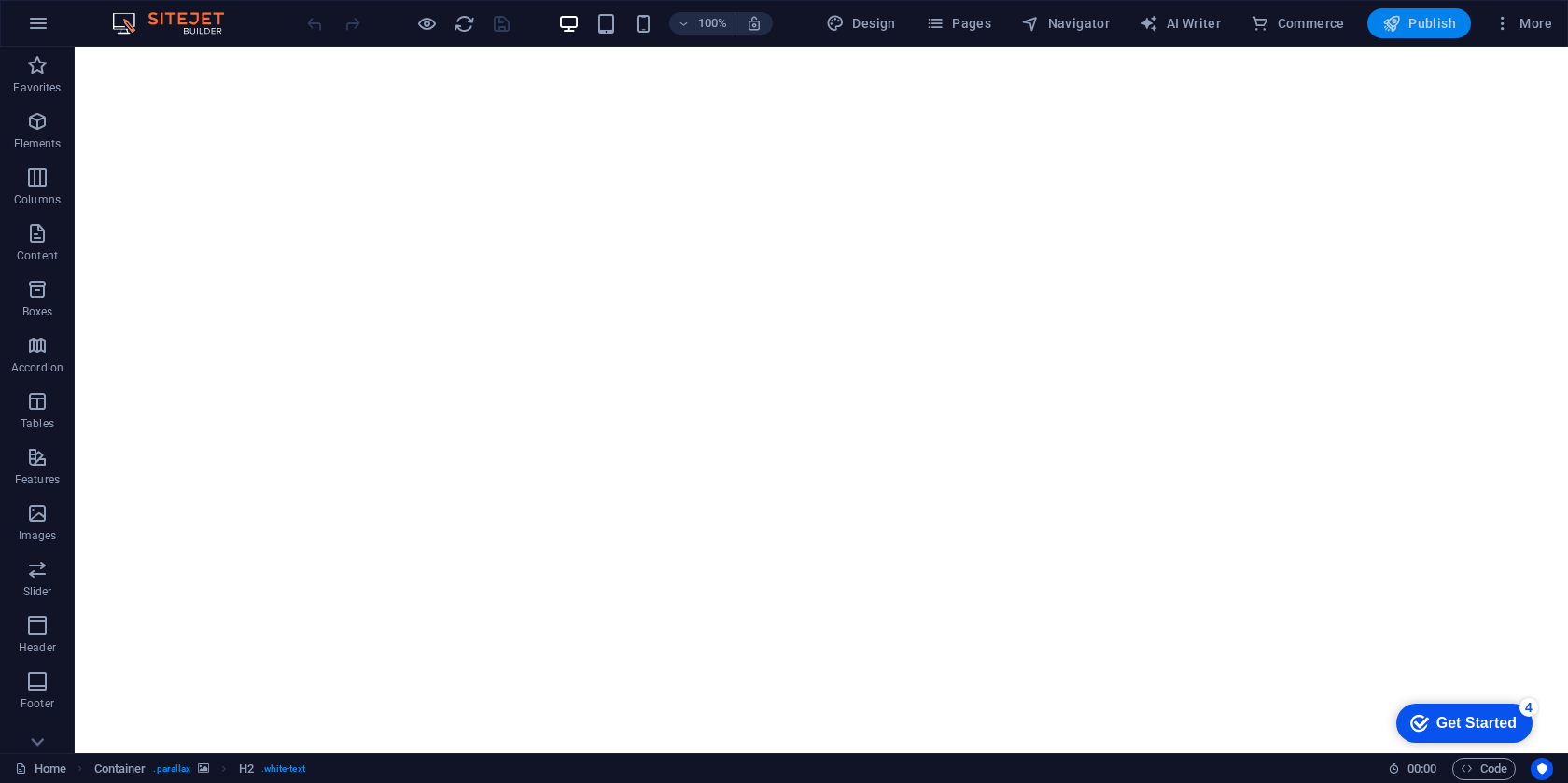
click at [1420, 30] on span "Publish" at bounding box center [1419, 24] width 74 height 19
